Goal: Task Accomplishment & Management: Manage account settings

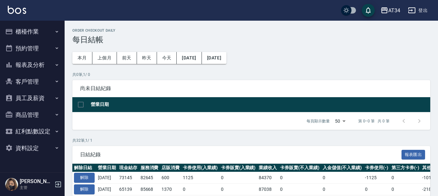
click at [35, 62] on button "報表及分析" at bounding box center [32, 64] width 59 height 17
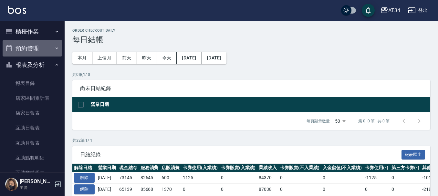
click at [41, 49] on button "預約管理" at bounding box center [32, 48] width 59 height 17
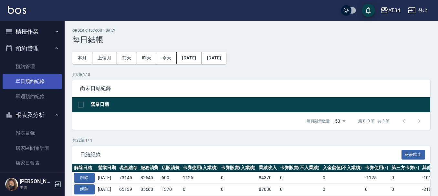
click at [44, 81] on link "單日預約紀錄" at bounding box center [32, 81] width 59 height 15
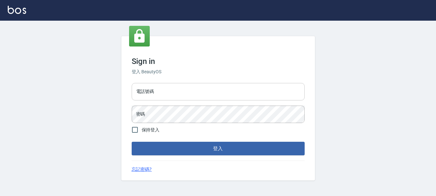
click at [166, 98] on input "電話號碼" at bounding box center [218, 91] width 173 height 17
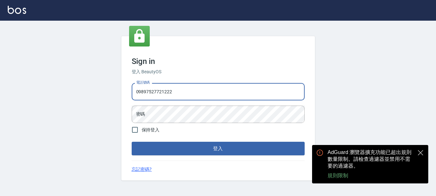
type input "09897527721222"
click at [132, 142] on button "登入" at bounding box center [218, 149] width 173 height 14
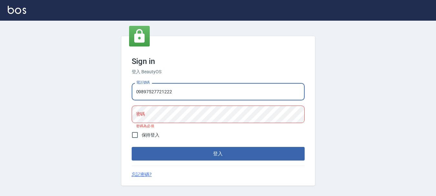
click at [190, 87] on input "09897527721222" at bounding box center [218, 91] width 173 height 17
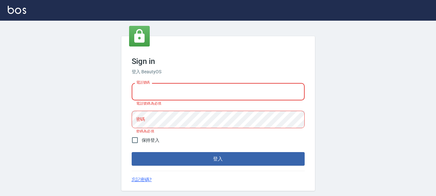
click at [190, 87] on input "電話號碼" at bounding box center [218, 91] width 173 height 17
type input "0989752772"
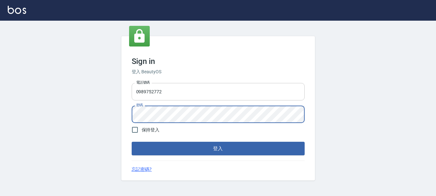
click at [132, 142] on button "登入" at bounding box center [218, 149] width 173 height 14
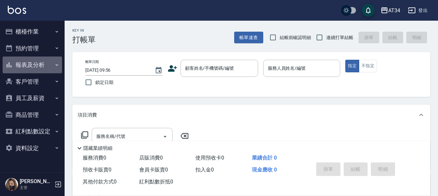
click at [23, 57] on button "報表及分析" at bounding box center [32, 64] width 59 height 17
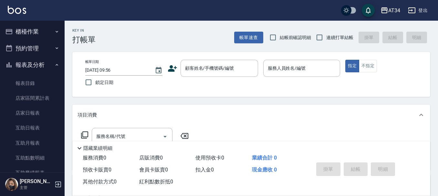
click at [31, 53] on button "預約管理" at bounding box center [32, 48] width 59 height 17
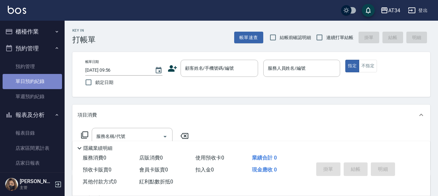
click at [34, 81] on link "單日預約紀錄" at bounding box center [32, 81] width 59 height 15
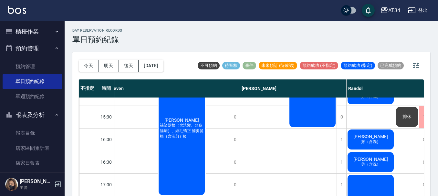
scroll to position [183, 136]
